Goal: Task Accomplishment & Management: Manage account settings

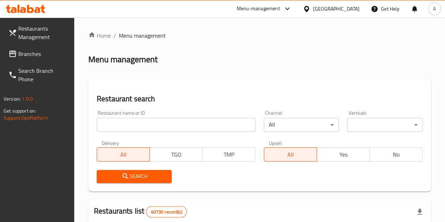
click at [138, 124] on input "search" at bounding box center [176, 125] width 159 height 14
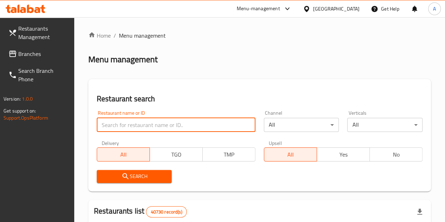
click at [41, 55] on span "Branches" at bounding box center [43, 54] width 50 height 8
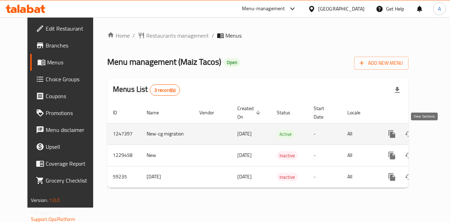
click at [440, 132] on icon "enhanced table" at bounding box center [443, 134] width 6 height 6
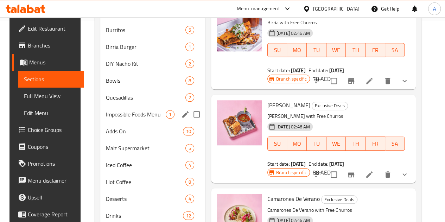
scroll to position [236, 0]
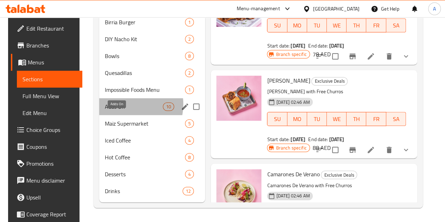
click at [117, 105] on span "Adds On" at bounding box center [134, 106] width 58 height 8
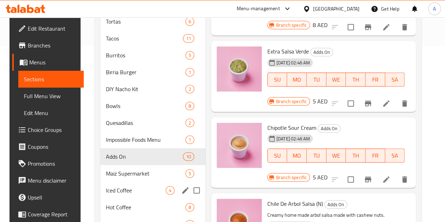
scroll to position [236, 0]
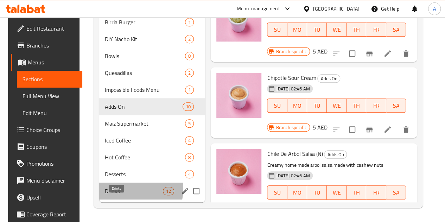
click at [117, 189] on span "Drinks" at bounding box center [134, 191] width 58 height 8
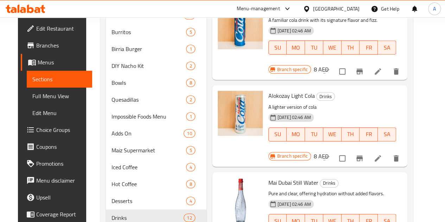
scroll to position [236, 0]
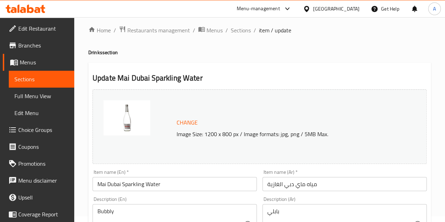
scroll to position [6, 0]
click at [56, 77] on span "Sections" at bounding box center [41, 79] width 54 height 8
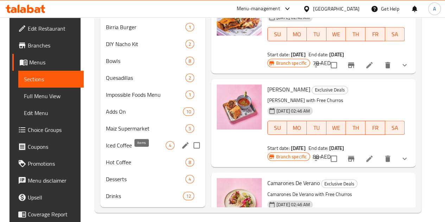
scroll to position [236, 0]
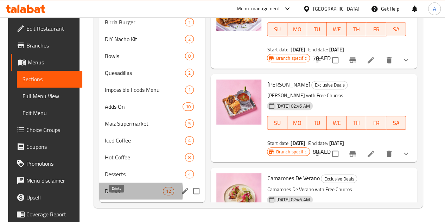
click at [116, 192] on span "Drinks" at bounding box center [134, 191] width 58 height 8
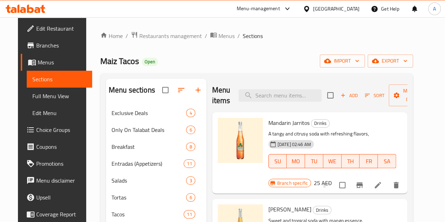
click at [36, 47] on span "Branches" at bounding box center [61, 45] width 50 height 8
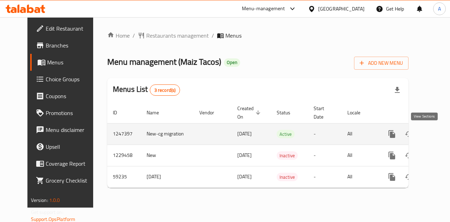
click at [435, 135] on link "enhanced table" at bounding box center [443, 134] width 17 height 17
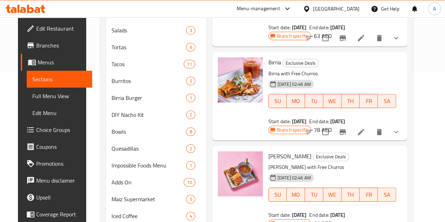
scroll to position [226, 0]
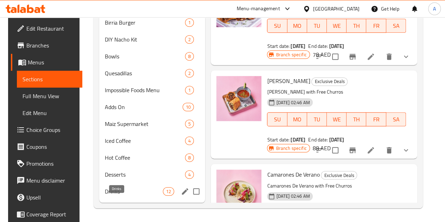
click at [111, 196] on span "Drinks" at bounding box center [134, 191] width 58 height 8
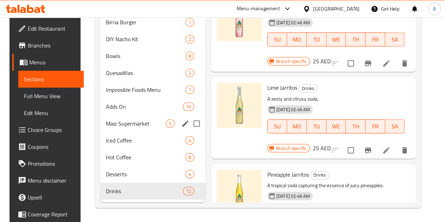
scroll to position [236, 0]
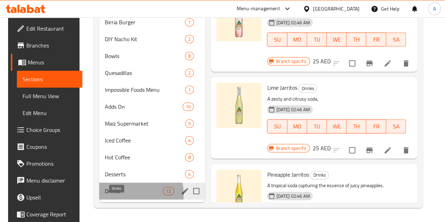
click at [119, 195] on span "Drinks" at bounding box center [134, 191] width 58 height 8
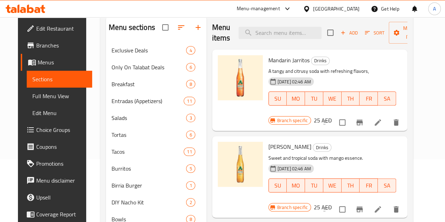
scroll to position [0, 0]
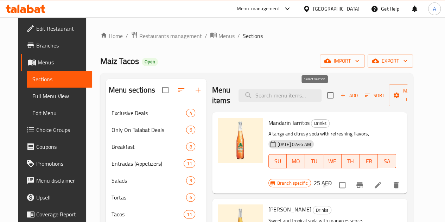
click at [323, 96] on input "checkbox" at bounding box center [330, 95] width 15 height 15
checkbox input "true"
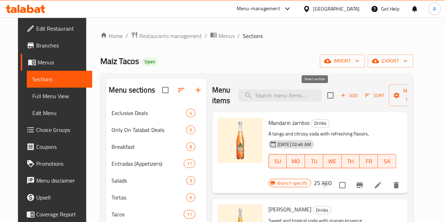
checkbox input "true"
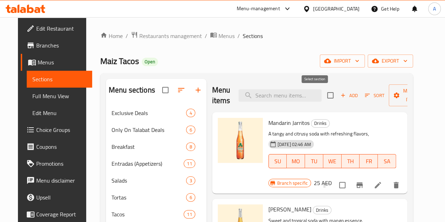
checkbox input "true"
click at [389, 100] on button "Manage items" at bounding box center [412, 95] width 47 height 22
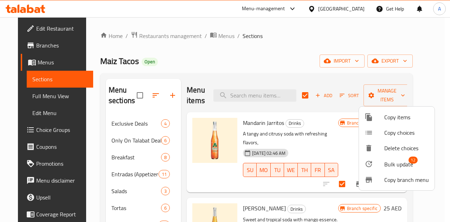
click at [373, 165] on div at bounding box center [375, 164] width 20 height 8
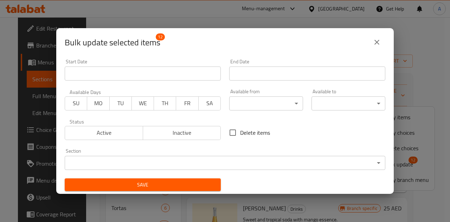
click at [247, 107] on body "​ Menu-management United Arab Emirates Get Help A Edit Restaurant Branches Menu…" at bounding box center [225, 119] width 450 height 205
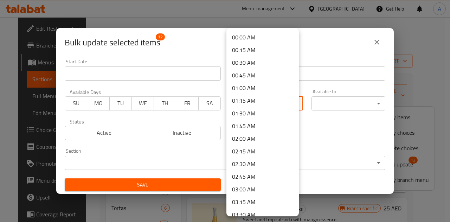
click at [316, 138] on div at bounding box center [225, 111] width 450 height 222
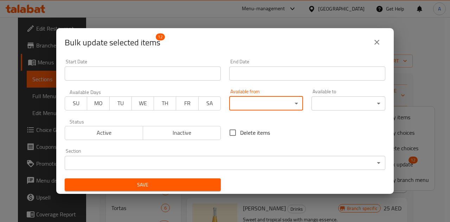
click at [272, 106] on body "​ Menu-management United Arab Emirates Get Help A Edit Restaurant Branches Menu…" at bounding box center [225, 119] width 450 height 205
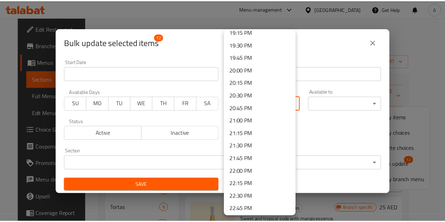
scroll to position [1046, 0]
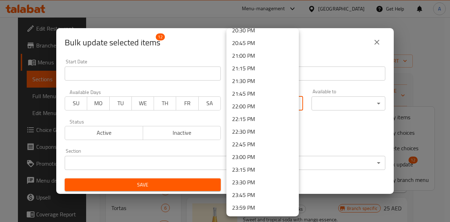
click at [331, 144] on div at bounding box center [225, 111] width 450 height 222
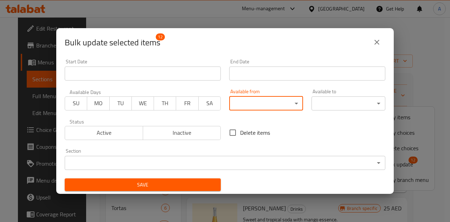
click at [380, 40] on icon "close" at bounding box center [377, 42] width 8 height 8
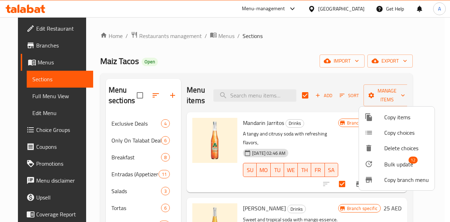
click at [282, 64] on div at bounding box center [225, 111] width 450 height 222
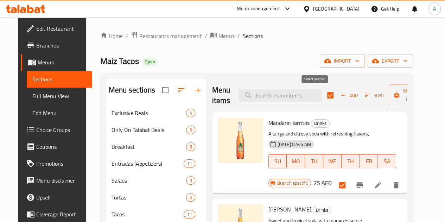
click at [323, 99] on input "checkbox" at bounding box center [330, 95] width 15 height 15
checkbox input "false"
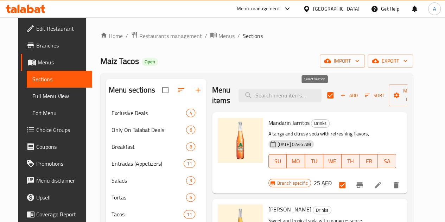
checkbox input "false"
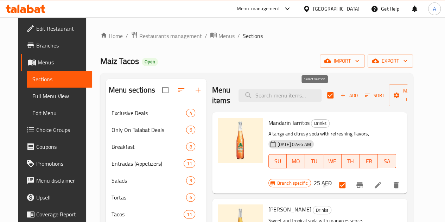
checkbox input "false"
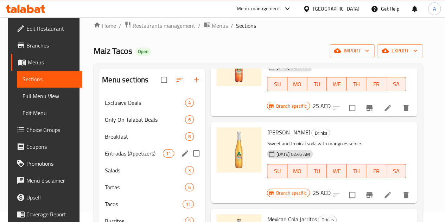
scroll to position [236, 0]
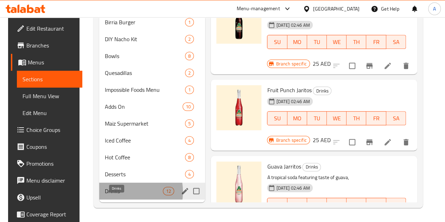
click at [117, 192] on span "Drinks" at bounding box center [134, 191] width 58 height 8
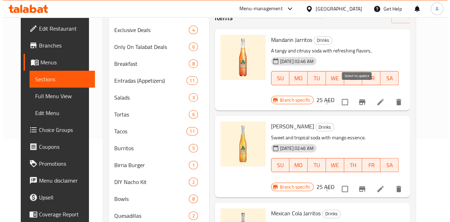
scroll to position [0, 0]
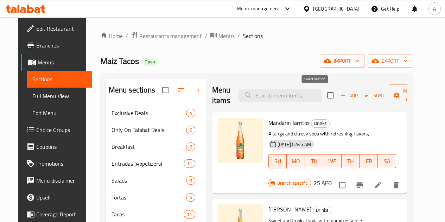
click at [323, 97] on input "checkbox" at bounding box center [330, 95] width 15 height 15
checkbox input "true"
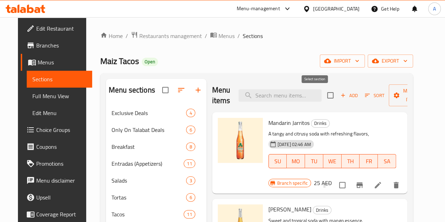
checkbox input "true"
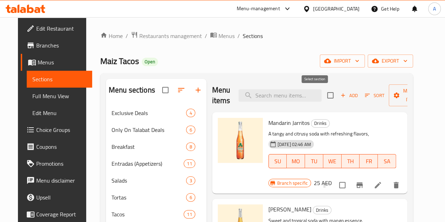
checkbox input "true"
click at [400, 100] on span "Manage items" at bounding box center [413, 96] width 36 height 18
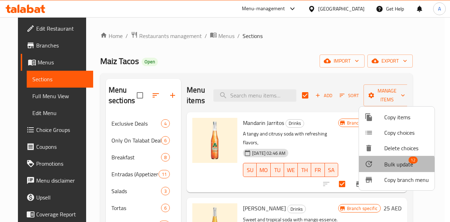
click at [390, 166] on span "Bulk update" at bounding box center [399, 164] width 29 height 8
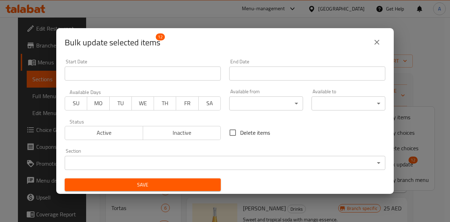
click at [259, 107] on body "​ Menu-management United Arab Emirates Get Help A Edit Restaurant Branches Menu…" at bounding box center [225, 119] width 450 height 205
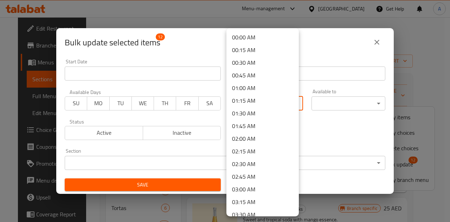
click at [313, 126] on div at bounding box center [225, 111] width 450 height 222
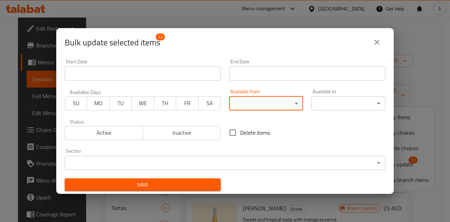
click at [85, 102] on button "SU" at bounding box center [76, 103] width 23 height 14
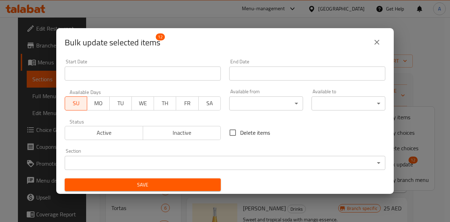
click at [100, 103] on span "MO" at bounding box center [98, 103] width 17 height 10
click at [82, 104] on span "SU" at bounding box center [76, 103] width 17 height 10
click at [92, 105] on span "MO" at bounding box center [98, 103] width 17 height 10
click at [79, 107] on span "SU" at bounding box center [76, 103] width 17 height 10
click at [96, 105] on span "MO" at bounding box center [98, 103] width 17 height 10
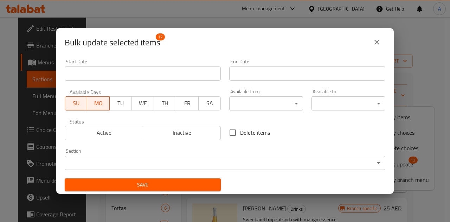
click at [122, 106] on span "TU" at bounding box center [121, 103] width 17 height 10
click at [143, 104] on span "WE" at bounding box center [143, 103] width 17 height 10
click at [155, 104] on button "TH" at bounding box center [165, 103] width 23 height 14
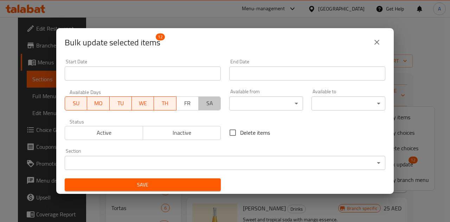
click at [202, 101] on span "SA" at bounding box center [210, 103] width 17 height 10
click at [179, 104] on span "FR" at bounding box center [187, 103] width 17 height 10
click at [379, 45] on icon "close" at bounding box center [377, 42] width 8 height 8
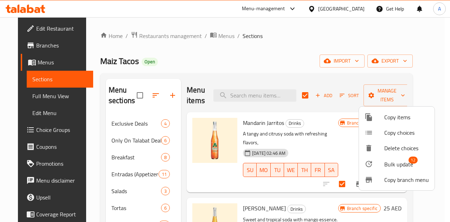
click at [113, 158] on div at bounding box center [225, 111] width 450 height 222
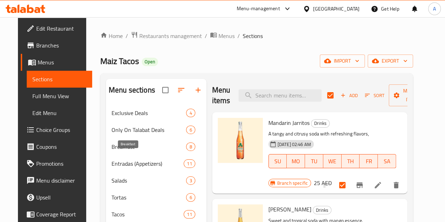
click at [113, 151] on span "Breakfast" at bounding box center [149, 147] width 75 height 8
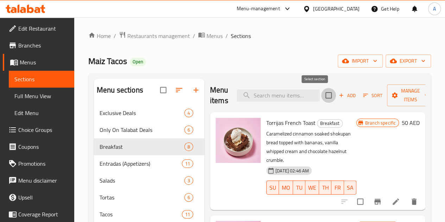
click at [321, 98] on input "checkbox" at bounding box center [328, 95] width 15 height 15
checkbox input "true"
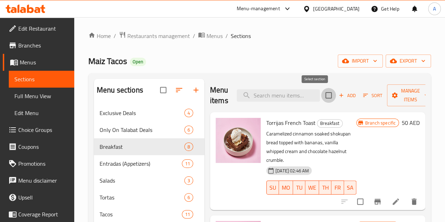
checkbox input "true"
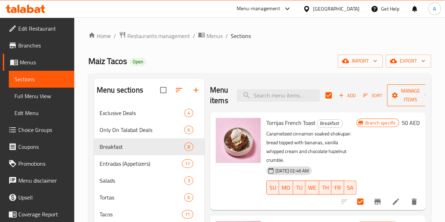
click at [387, 101] on button "Manage items" at bounding box center [410, 95] width 47 height 22
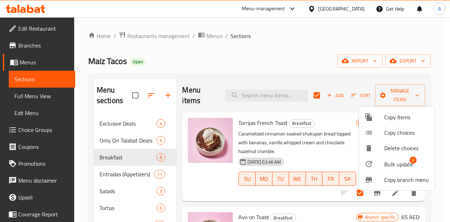
click at [261, 81] on div at bounding box center [225, 111] width 450 height 222
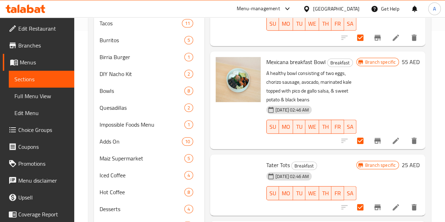
scroll to position [236, 0]
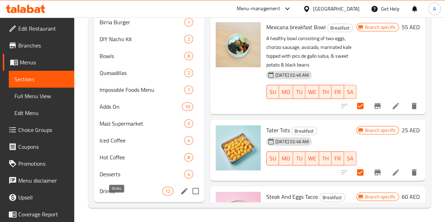
click at [120, 193] on span "Drinks" at bounding box center [131, 191] width 63 height 8
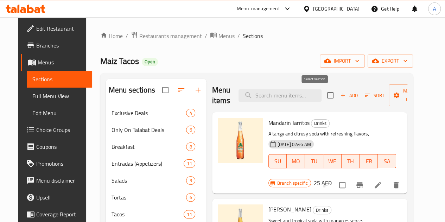
click at [323, 94] on input "checkbox" at bounding box center [330, 95] width 15 height 15
checkbox input "true"
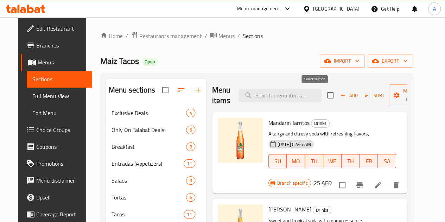
checkbox input "true"
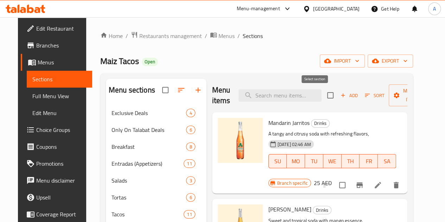
checkbox input "true"
click at [395, 97] on span "Manage items" at bounding box center [413, 96] width 36 height 18
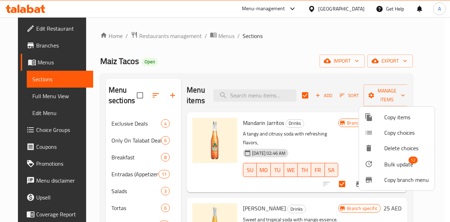
click at [388, 160] on span "Bulk update" at bounding box center [399, 164] width 29 height 8
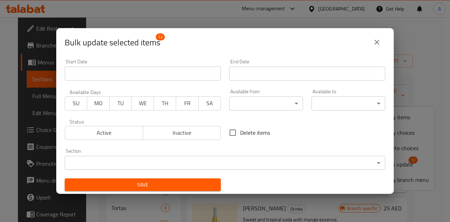
scroll to position [1, 0]
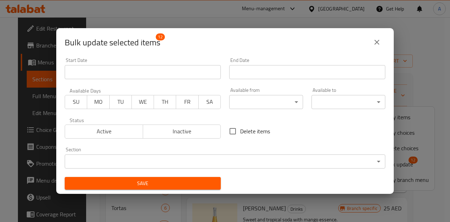
click at [208, 158] on body "​ Menu-management United Arab Emirates Get Help A Edit Restaurant Branches Menu…" at bounding box center [225, 119] width 450 height 205
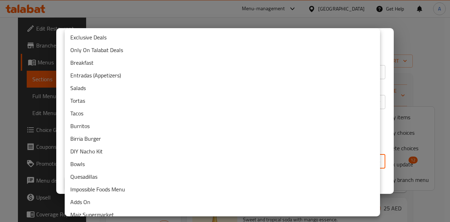
click at [258, 14] on div at bounding box center [225, 111] width 450 height 222
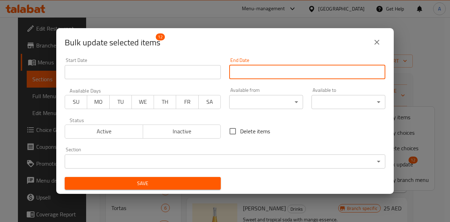
click at [253, 69] on input "Start Date" at bounding box center [307, 72] width 156 height 14
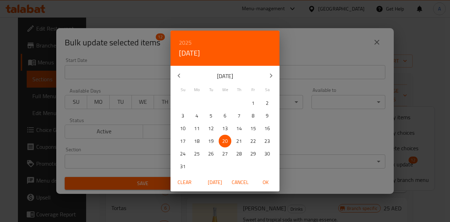
click at [298, 94] on div "2025 Wed, Aug 20 August 2025 Su Mo Tu We Th Fr Sa 27 28 29 30 31 1 2 3 4 5 6 7 …" at bounding box center [225, 111] width 450 height 222
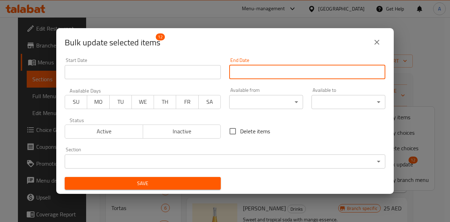
click at [271, 101] on body "​ Menu-management United Arab Emirates Get Help A Edit Restaurant Branches Menu…" at bounding box center [225, 119] width 450 height 205
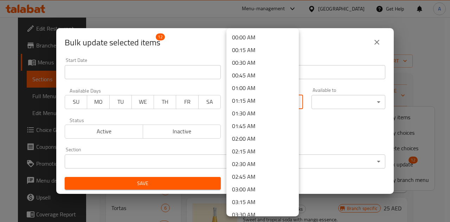
click at [333, 146] on div at bounding box center [225, 111] width 450 height 222
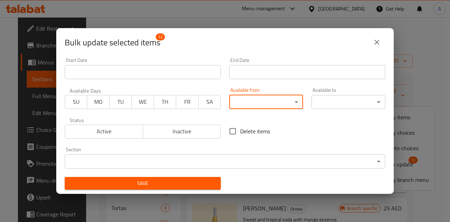
click at [323, 97] on body "​ Menu-management United Arab Emirates Get Help A Edit Restaurant Branches Menu…" at bounding box center [225, 119] width 450 height 205
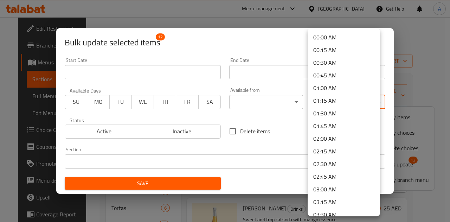
click at [284, 99] on div at bounding box center [225, 111] width 450 height 222
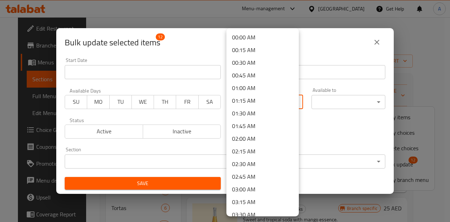
click at [273, 107] on body "​ Menu-management United Arab Emirates Get Help A Edit Restaurant Branches Menu…" at bounding box center [225, 119] width 450 height 205
click at [302, 119] on div at bounding box center [225, 111] width 450 height 222
click at [281, 97] on body "​ Menu-management United Arab Emirates Get Help A Edit Restaurant Branches Menu…" at bounding box center [225, 119] width 450 height 205
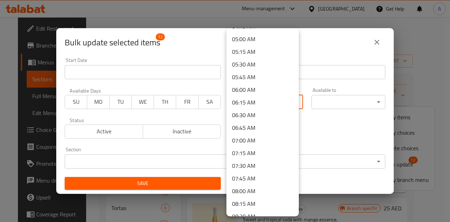
scroll to position [298, 0]
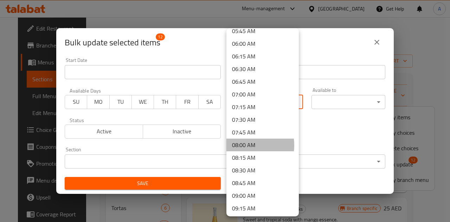
click at [241, 145] on li "08:00 AM" at bounding box center [263, 145] width 72 height 13
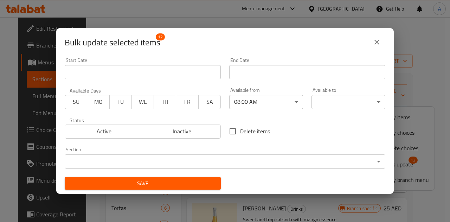
click at [303, 131] on div "Delete items" at bounding box center [307, 131] width 165 height 23
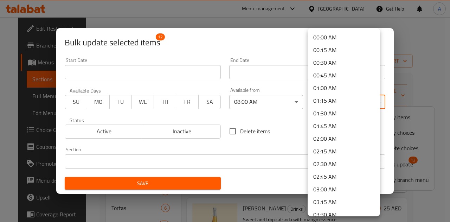
click at [332, 97] on body "​ Menu-management United Arab Emirates Get Help A Edit Restaurant Branches Menu…" at bounding box center [225, 119] width 450 height 205
click at [289, 116] on div at bounding box center [225, 111] width 450 height 222
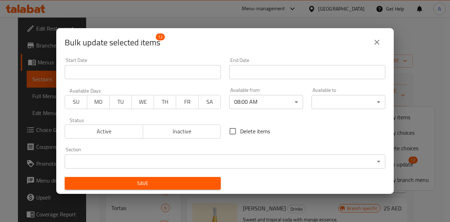
drag, startPoint x: 337, startPoint y: 112, endPoint x: 336, endPoint y: 105, distance: 7.0
click at [336, 105] on div "Available to ​ ​" at bounding box center [349, 98] width 82 height 30
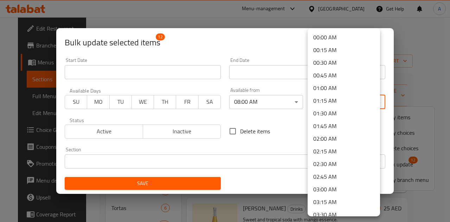
click at [336, 105] on body "​ Menu-management United Arab Emirates Get Help A Edit Restaurant Branches Menu…" at bounding box center [225, 119] width 450 height 205
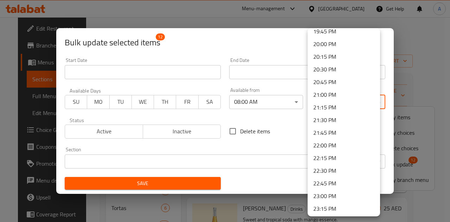
scroll to position [1046, 0]
click at [329, 192] on li "23:45 PM" at bounding box center [344, 195] width 72 height 13
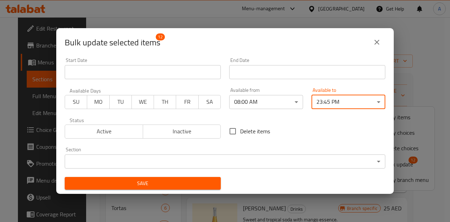
click at [301, 127] on div "Delete items" at bounding box center [307, 131] width 165 height 23
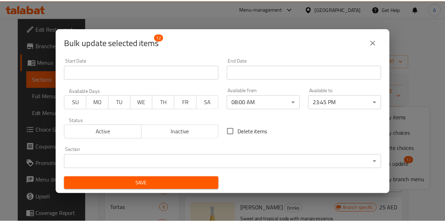
scroll to position [0, 0]
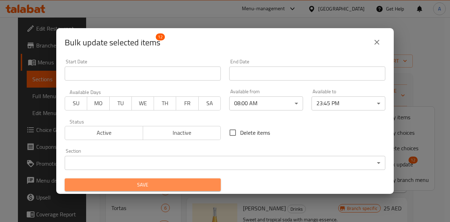
click at [212, 181] on span "Save" at bounding box center [142, 185] width 145 height 9
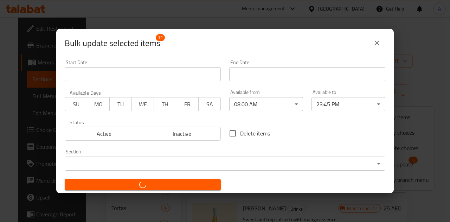
checkbox input "false"
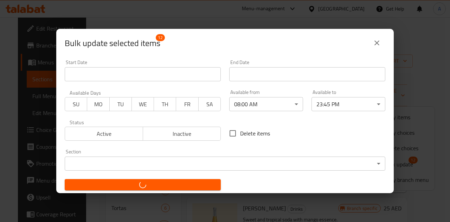
checkbox input "false"
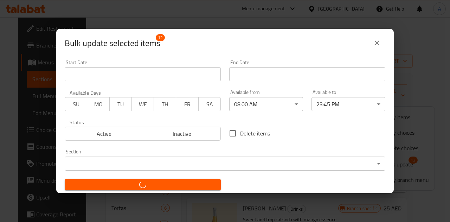
checkbox input "false"
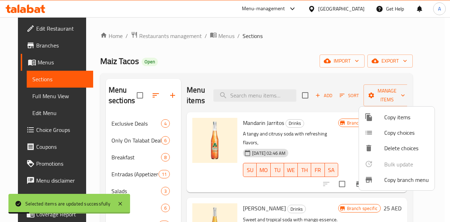
click at [318, 116] on div at bounding box center [225, 111] width 450 height 222
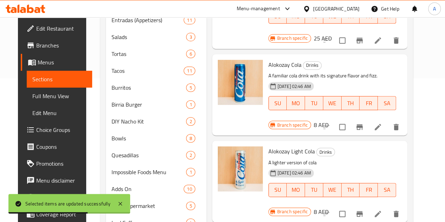
scroll to position [144, 0]
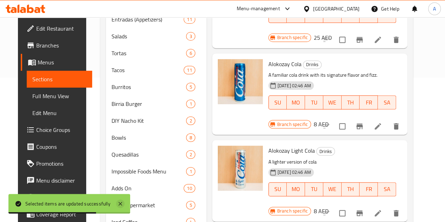
click at [120, 205] on icon at bounding box center [120, 204] width 8 height 8
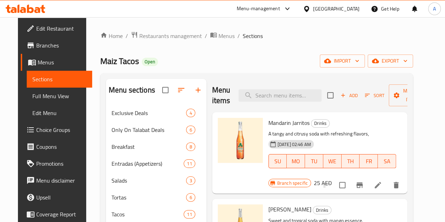
scroll to position [64, 0]
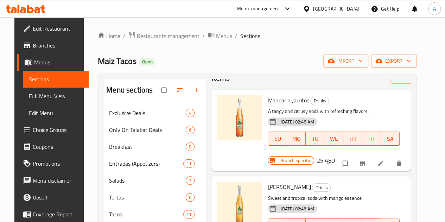
scroll to position [23, 0]
click at [383, 160] on icon at bounding box center [380, 162] width 5 height 5
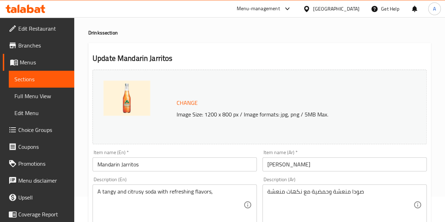
scroll to position [14, 0]
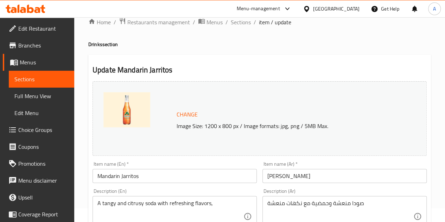
click at [45, 76] on span "Sections" at bounding box center [41, 79] width 54 height 8
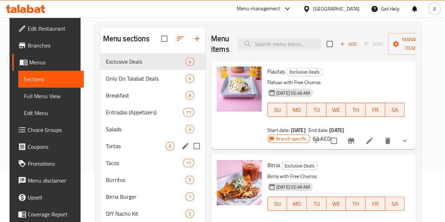
scroll to position [57, 0]
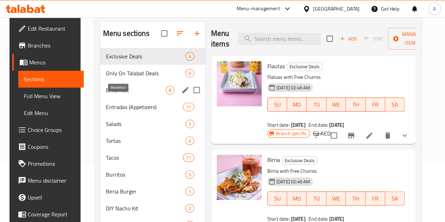
click at [120, 99] on div "Breakfast 8" at bounding box center [152, 90] width 105 height 17
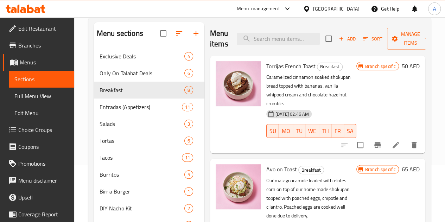
click at [392, 141] on icon at bounding box center [396, 145] width 8 height 8
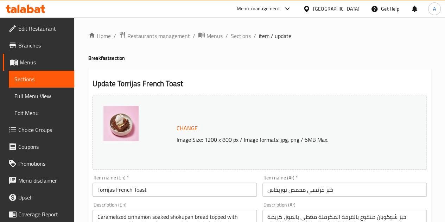
click at [46, 82] on span "Sections" at bounding box center [41, 79] width 54 height 8
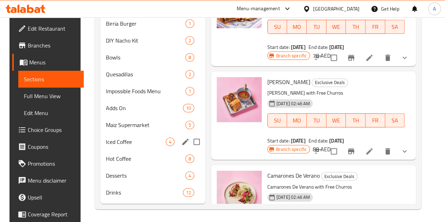
scroll to position [225, 0]
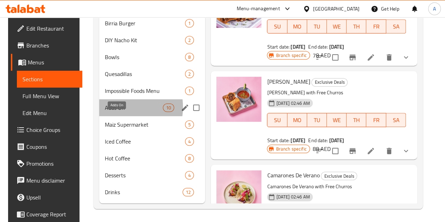
click at [109, 112] on span "Adds On" at bounding box center [134, 107] width 58 height 8
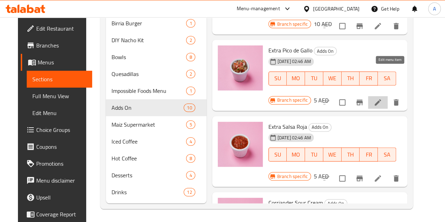
click at [382, 98] on icon at bounding box center [378, 102] width 8 height 8
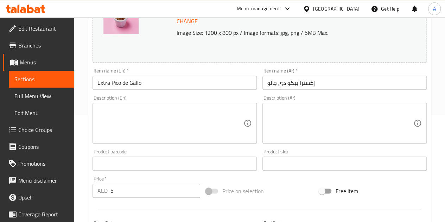
scroll to position [103, 0]
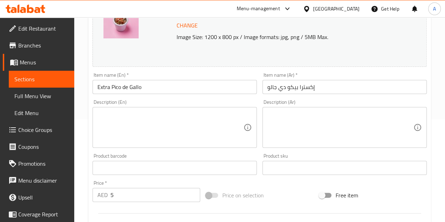
click at [51, 73] on link "Sections" at bounding box center [41, 79] width 65 height 17
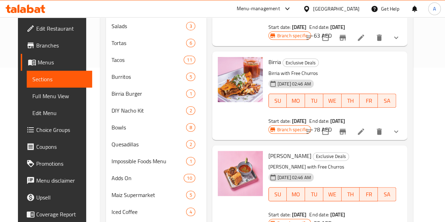
scroll to position [236, 0]
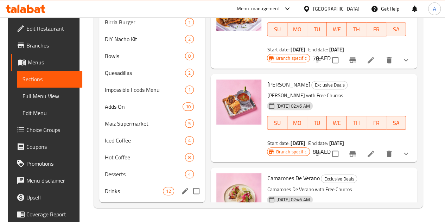
click at [113, 186] on div "Drinks 12" at bounding box center [152, 191] width 106 height 17
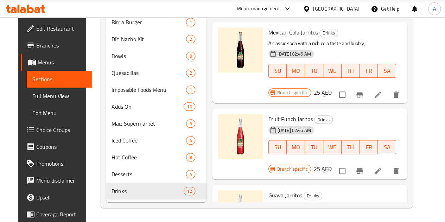
scroll to position [56, 0]
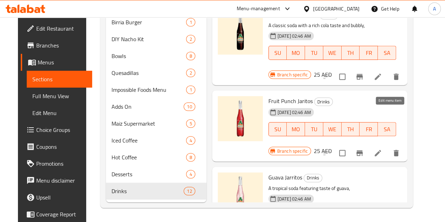
click at [382, 149] on icon at bounding box center [378, 153] width 8 height 8
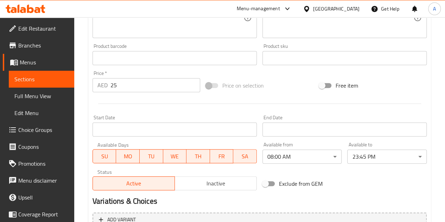
scroll to position [213, 0]
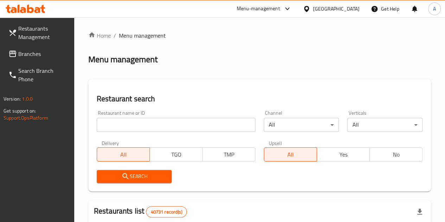
click at [111, 124] on input "search" at bounding box center [176, 125] width 159 height 14
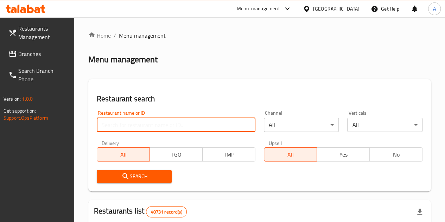
type input "maiz tacos"
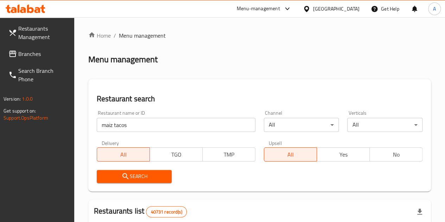
click at [48, 58] on span "Branches" at bounding box center [43, 54] width 50 height 8
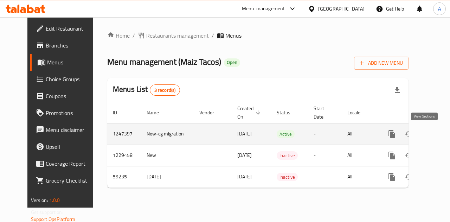
click at [440, 135] on icon "enhanced table" at bounding box center [443, 134] width 6 height 6
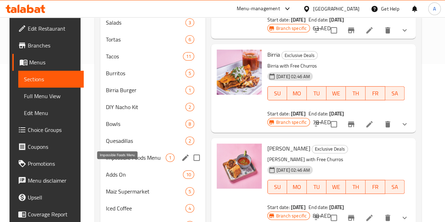
scroll to position [236, 0]
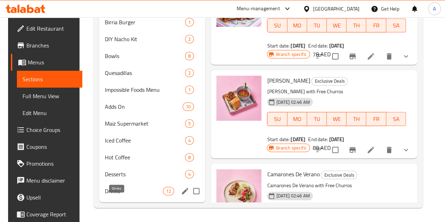
click at [122, 189] on span "Drinks" at bounding box center [134, 191] width 58 height 8
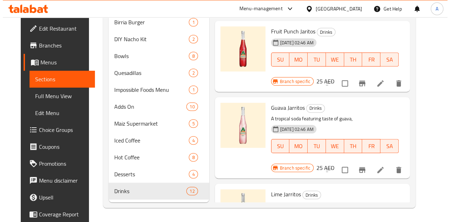
scroll to position [125, 0]
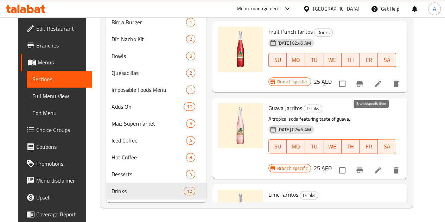
click at [364, 166] on icon "Branch-specific-item" at bounding box center [359, 170] width 8 height 8
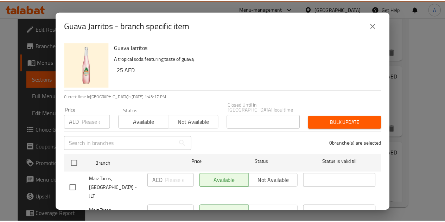
scroll to position [44, 0]
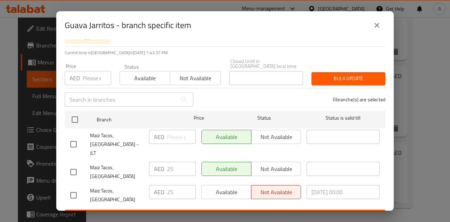
click at [382, 29] on button "close" at bounding box center [377, 25] width 17 height 17
